Goal: Find specific page/section: Find specific page/section

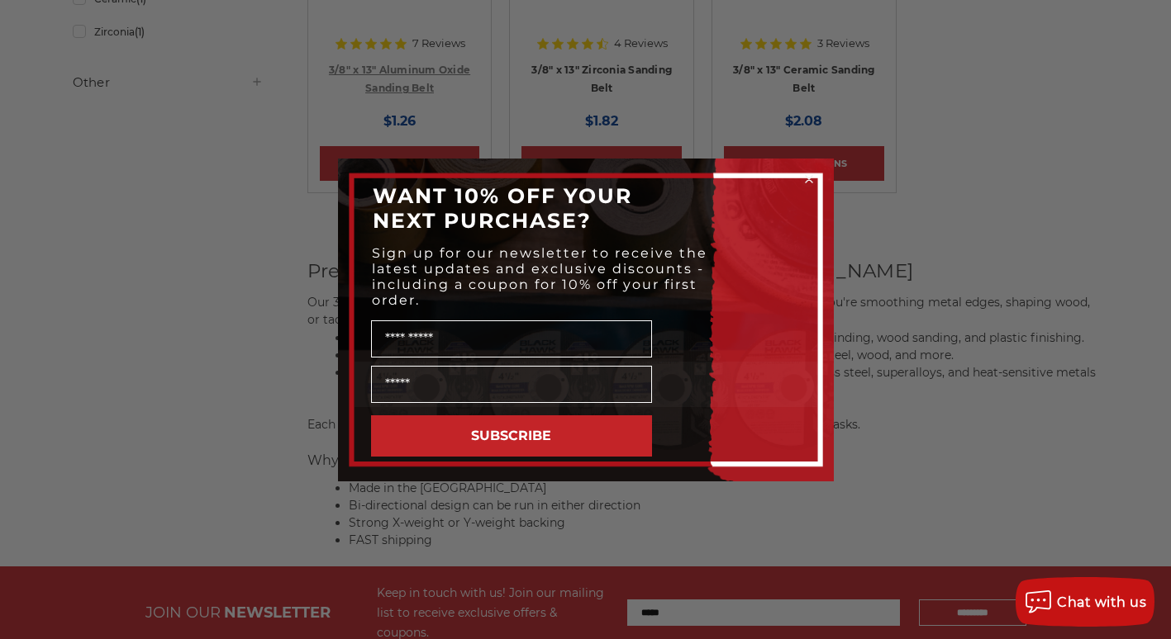
scroll to position [578, 0]
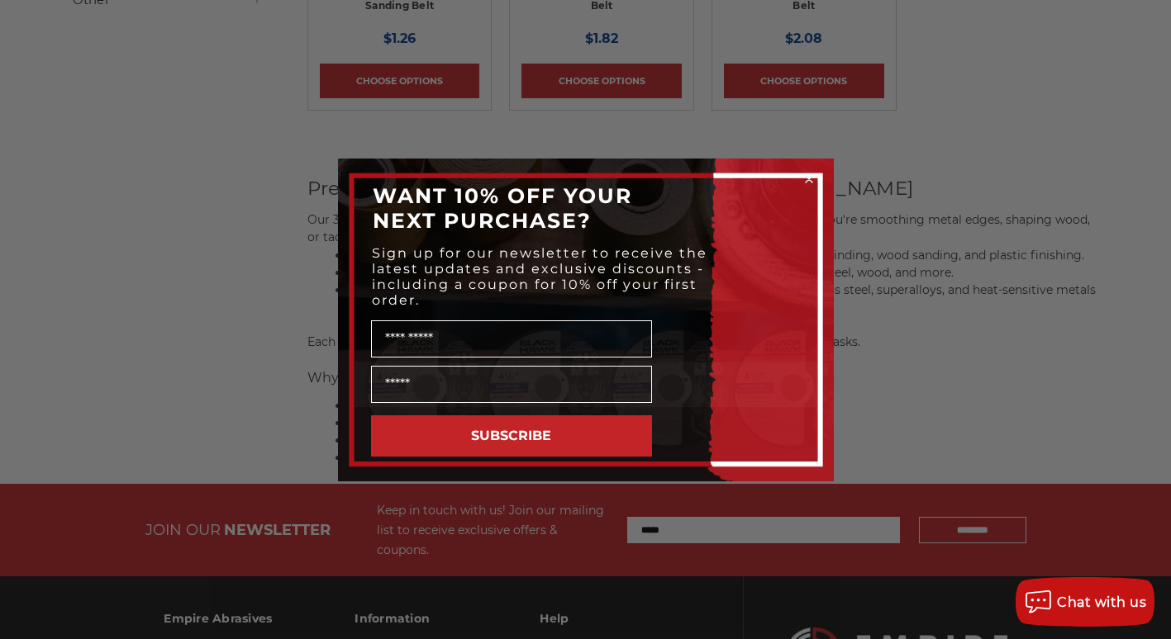
click at [877, 318] on div "Close dialog WANT 10% OFF YOUR NEXT PURCHASE? Sign up for our newsletter to rec…" at bounding box center [585, 319] width 1171 height 639
click at [810, 173] on circle "Close dialog" at bounding box center [808, 179] width 16 height 16
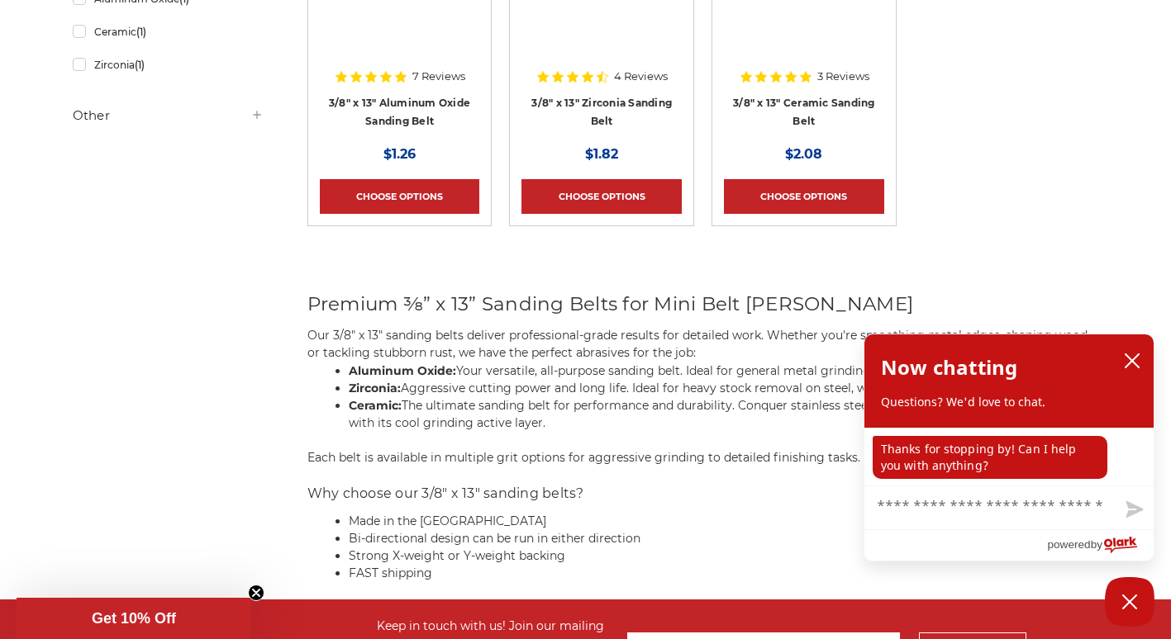
scroll to position [462, 0]
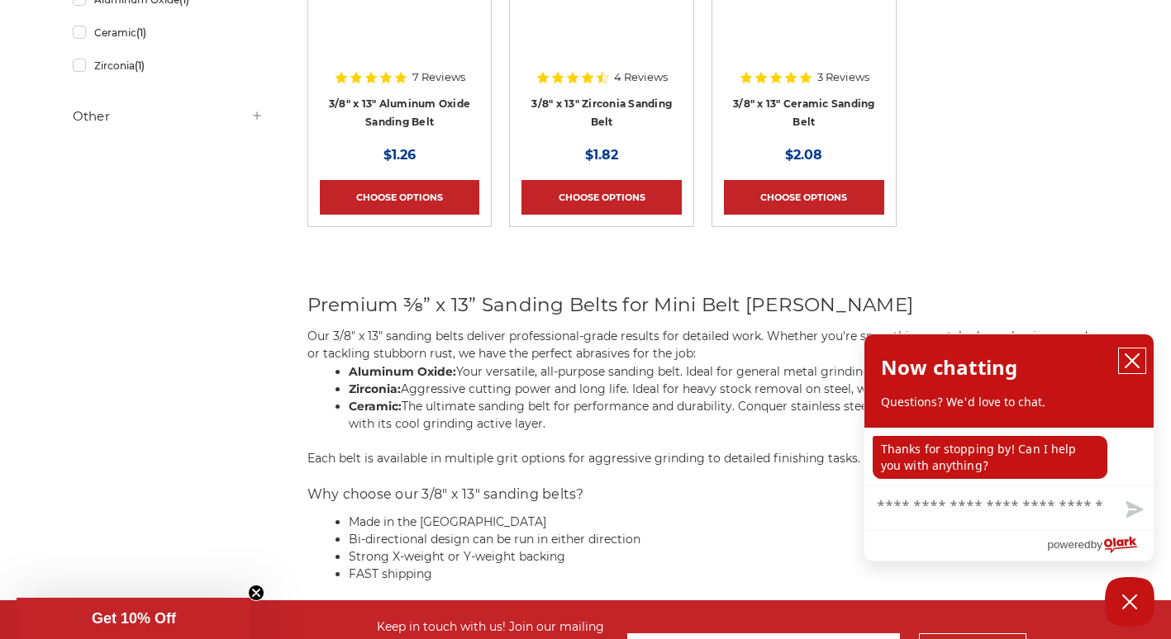
click at [1128, 358] on icon "close chatbox" at bounding box center [1131, 360] width 13 height 13
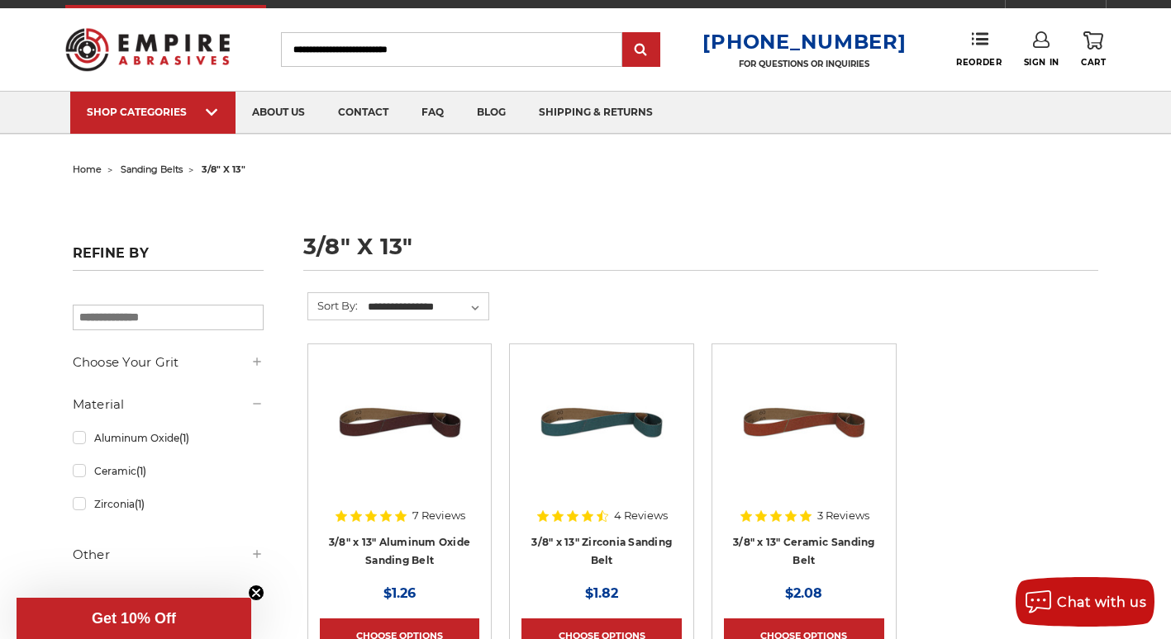
scroll to position [0, 0]
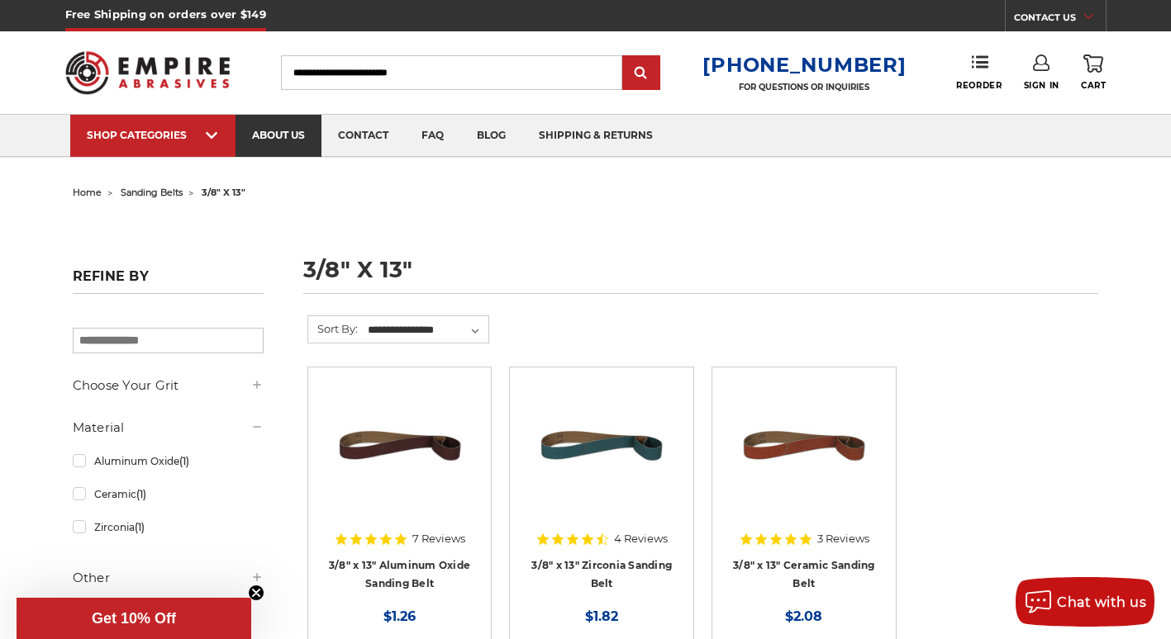
click at [287, 130] on link "about us" at bounding box center [278, 136] width 86 height 42
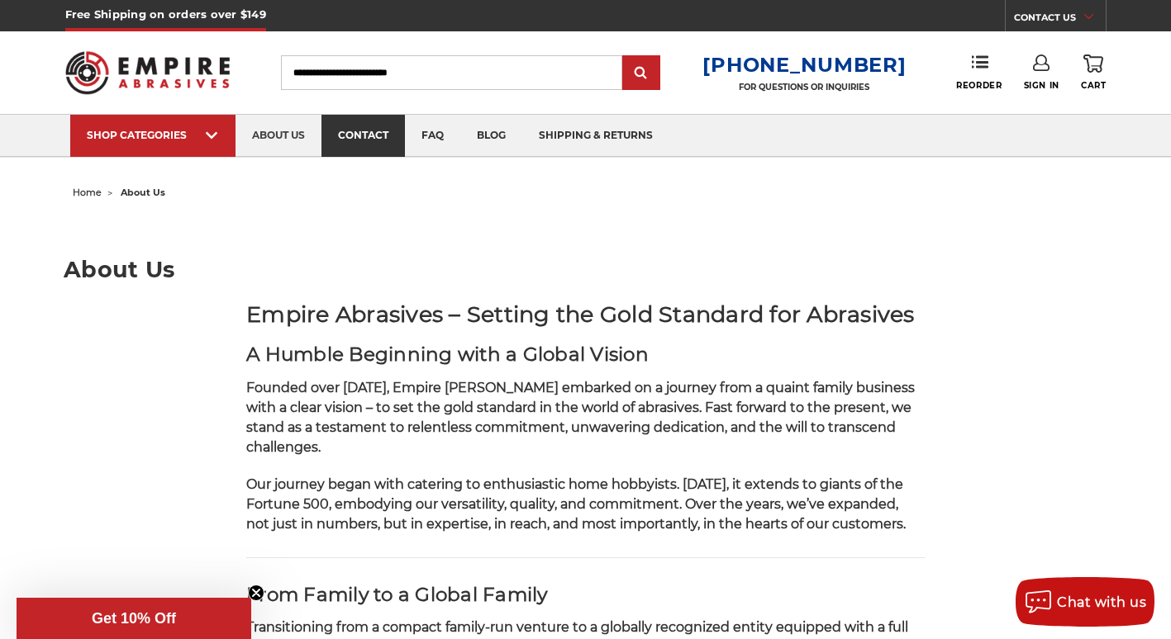
click at [363, 134] on link "contact" at bounding box center [362, 136] width 83 height 42
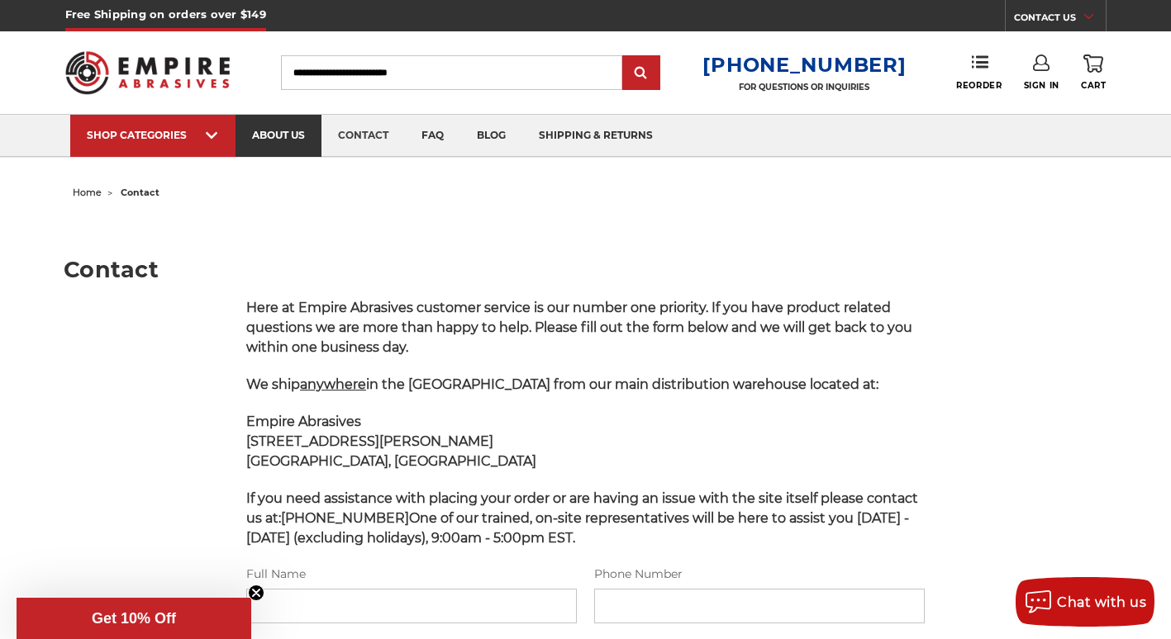
click at [278, 140] on link "about us" at bounding box center [278, 136] width 86 height 42
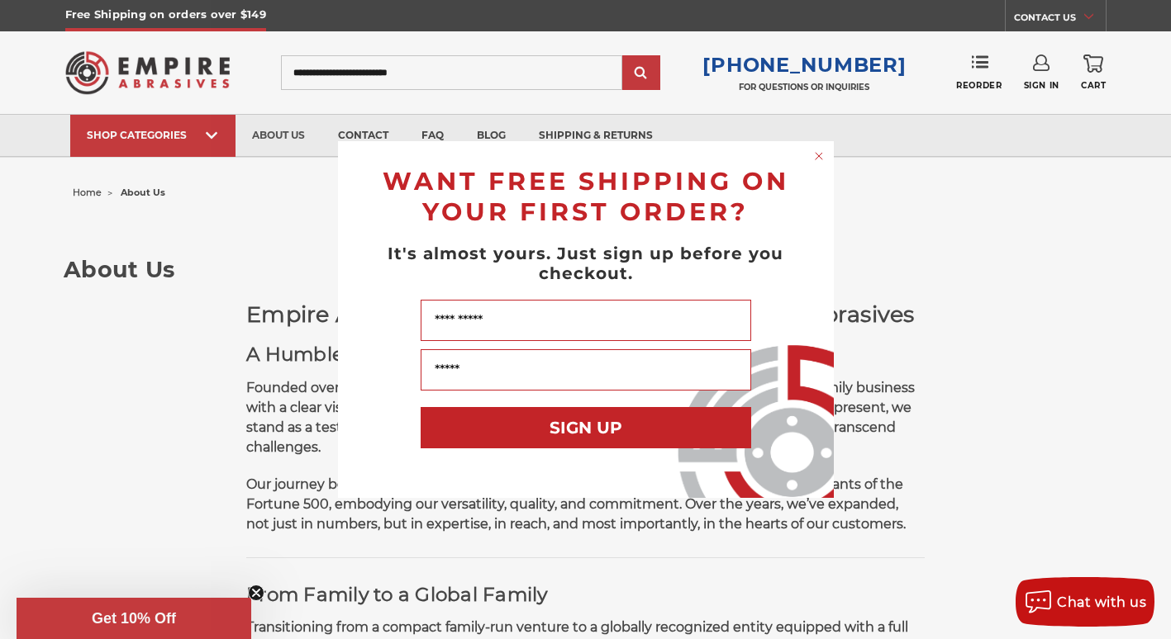
click at [824, 158] on circle "Close dialog" at bounding box center [818, 157] width 16 height 16
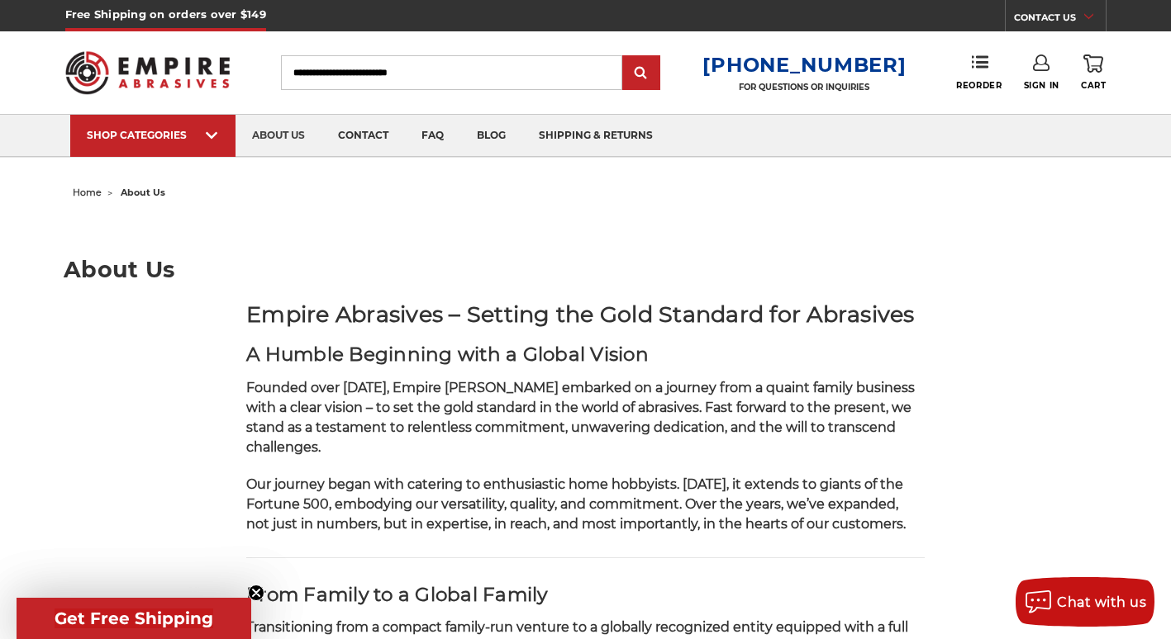
click at [321, 67] on input "Search" at bounding box center [451, 72] width 341 height 35
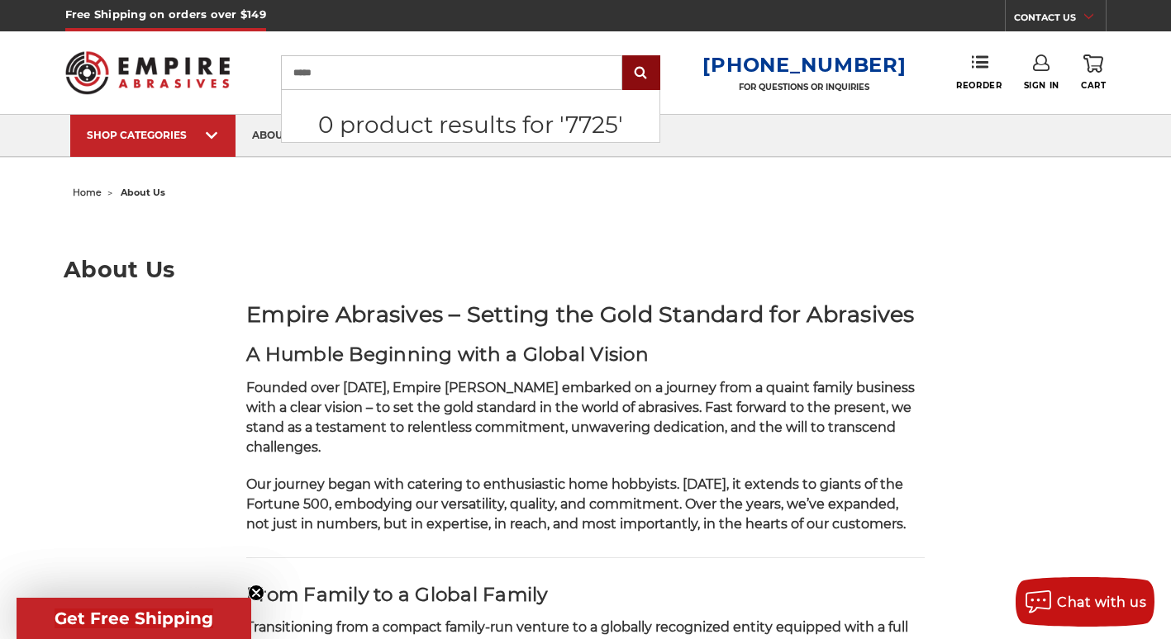
type input "*****"
click at [652, 77] on input "submit" at bounding box center [641, 73] width 33 height 33
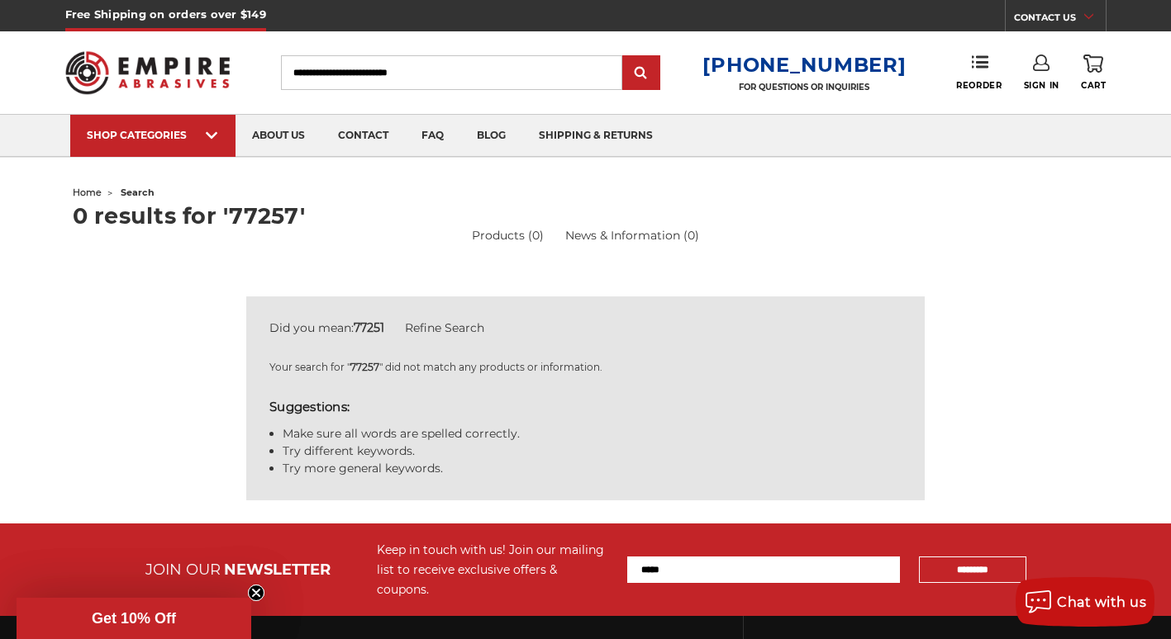
click at [342, 72] on input "Search" at bounding box center [451, 72] width 341 height 35
type input "*****"
